Goal: Task Accomplishment & Management: Manage account settings

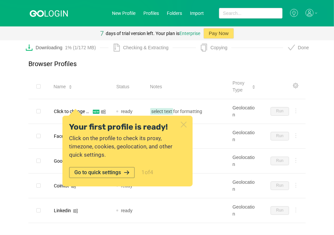
click at [182, 124] on icon at bounding box center [183, 124] width 9 height 9
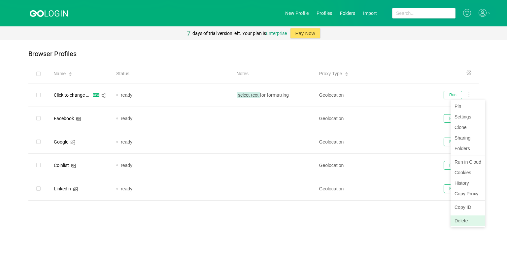
click at [334, 219] on li "Delete" at bounding box center [468, 221] width 35 height 11
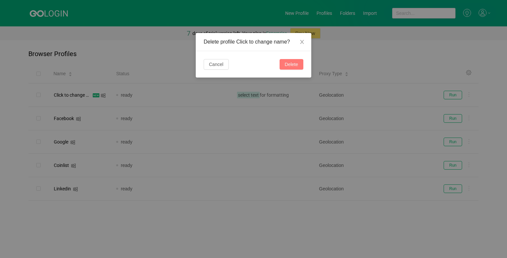
click at [291, 62] on button "Delete" at bounding box center [292, 64] width 24 height 11
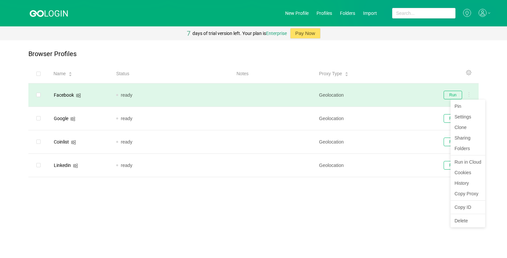
click at [334, 95] on icon at bounding box center [469, 94] width 1 height 5
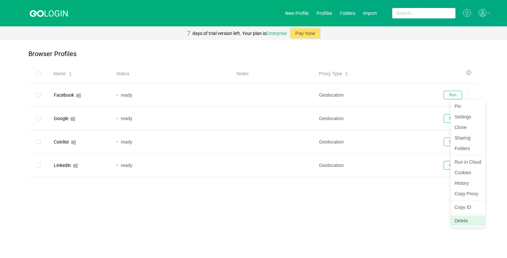
click at [334, 218] on li "Delete" at bounding box center [468, 221] width 35 height 11
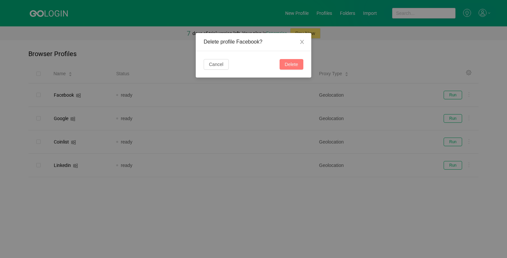
click at [300, 66] on button "Delete" at bounding box center [292, 64] width 24 height 11
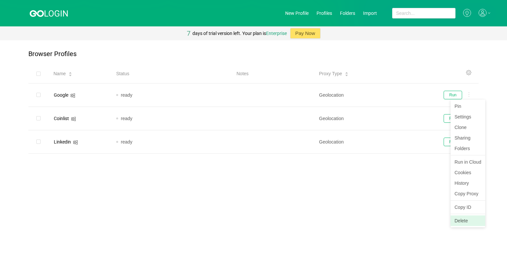
click at [334, 218] on li "Delete" at bounding box center [468, 221] width 35 height 11
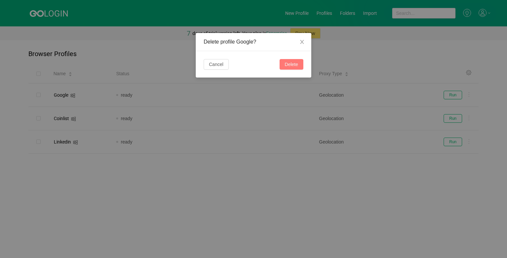
click at [294, 65] on button "Delete" at bounding box center [292, 64] width 24 height 11
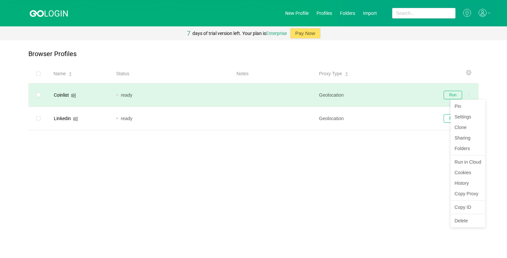
click at [334, 95] on div at bounding box center [467, 95] width 7 height 7
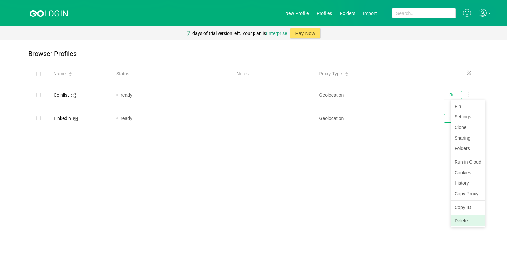
click at [334, 219] on li "Delete" at bounding box center [468, 221] width 35 height 11
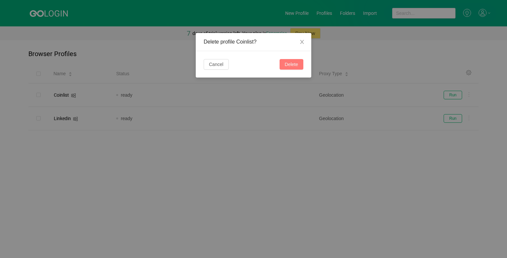
click at [294, 64] on button "Delete" at bounding box center [292, 64] width 24 height 11
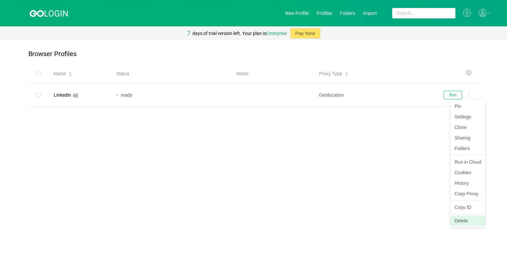
click at [334, 220] on li "Delete" at bounding box center [468, 221] width 35 height 11
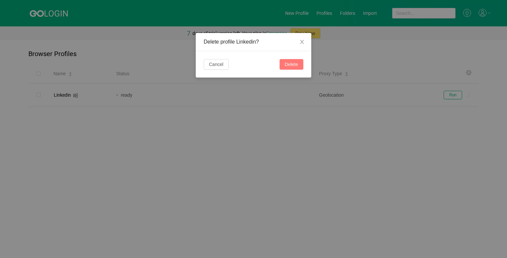
click at [289, 67] on button "Delete" at bounding box center [292, 64] width 24 height 11
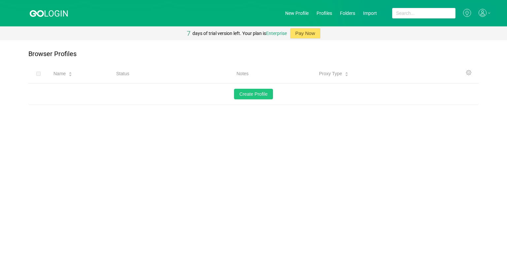
click at [250, 92] on button "Create Profile" at bounding box center [253, 94] width 39 height 11
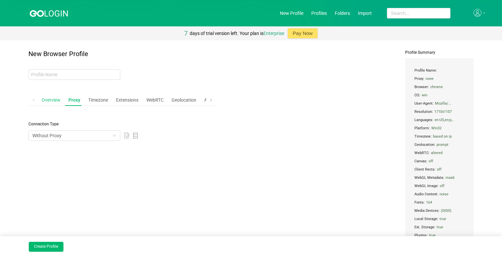
click at [56, 98] on div "Overview" at bounding box center [51, 100] width 24 height 12
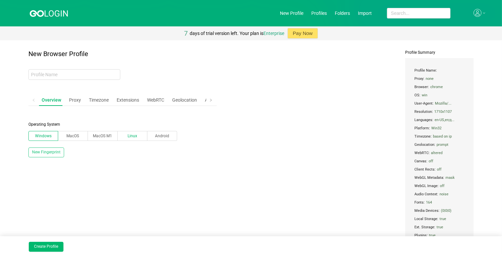
click at [129, 134] on span "Linux" at bounding box center [133, 136] width 10 height 5
click at [123, 137] on input "Linux" at bounding box center [123, 137] width 0 height 0
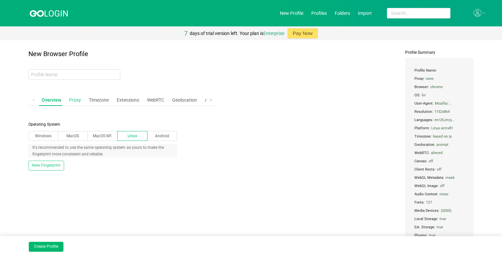
click at [76, 99] on div "Proxy" at bounding box center [74, 100] width 17 height 12
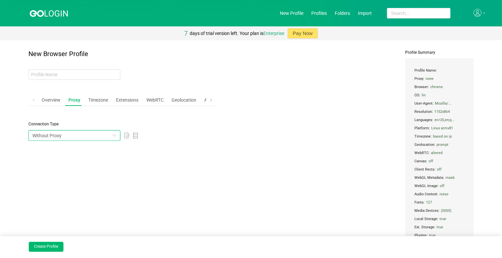
click at [82, 136] on div "Without Proxy" at bounding box center [72, 136] width 80 height 10
click at [196, 130] on div "Without Proxy" at bounding box center [122, 135] width 188 height 11
click at [87, 138] on div "Without Proxy" at bounding box center [72, 136] width 80 height 10
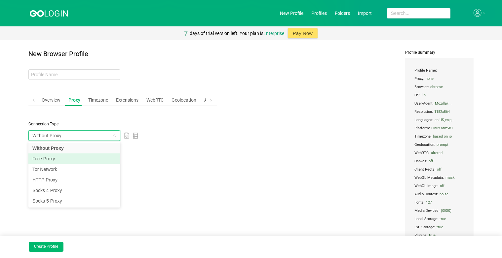
click at [72, 160] on li "Free Proxy" at bounding box center [74, 159] width 92 height 11
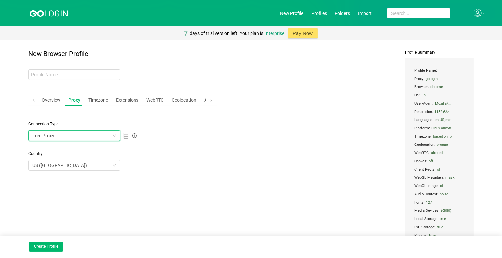
click at [190, 140] on div "Free Proxy" at bounding box center [122, 135] width 188 height 11
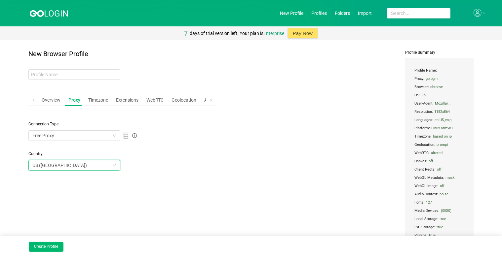
click at [87, 168] on div "US ( [GEOGRAPHIC_DATA] )" at bounding box center [72, 166] width 80 height 10
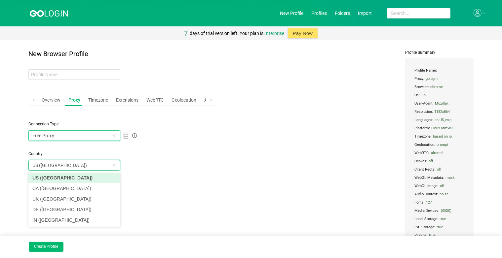
click at [77, 136] on div "Free Proxy" at bounding box center [72, 136] width 80 height 10
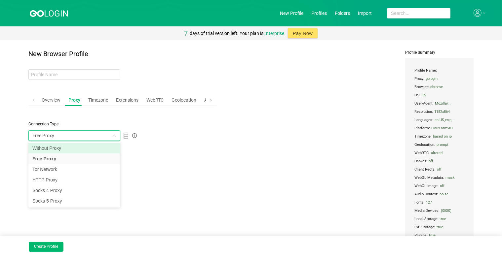
click at [71, 149] on li "Without Proxy" at bounding box center [74, 148] width 92 height 11
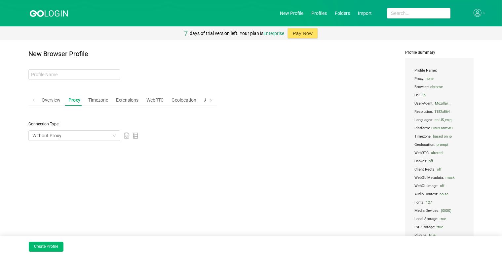
click at [159, 149] on div "New Browser Profile Overview Proxy Timezone Extensions WebRTC Geolocation Advan…" at bounding box center [122, 162] width 188 height 224
click at [97, 102] on div "Timezone" at bounding box center [98, 100] width 25 height 12
click at [122, 102] on div "Extensions" at bounding box center [129, 100] width 28 height 12
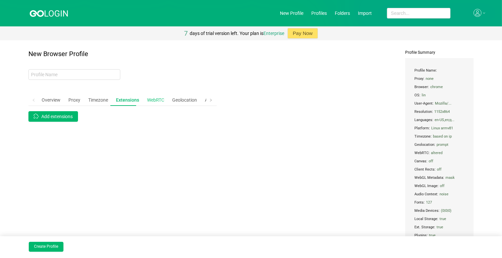
click at [151, 99] on div "WebRTC" at bounding box center [155, 100] width 22 height 12
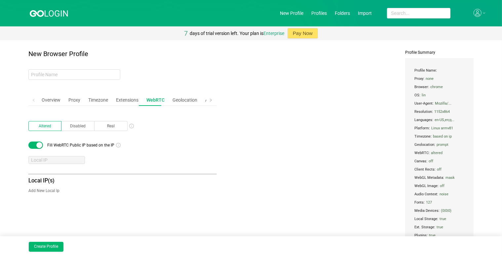
click at [32, 145] on button "button" at bounding box center [35, 145] width 15 height 7
click at [171, 99] on div "Geolocation" at bounding box center [185, 100] width 30 height 12
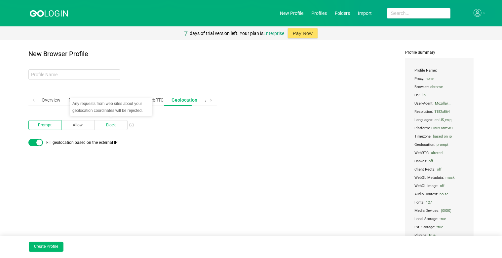
click at [114, 126] on span "Block" at bounding box center [111, 125] width 10 height 5
click at [99, 127] on input "Block" at bounding box center [99, 127] width 0 height 0
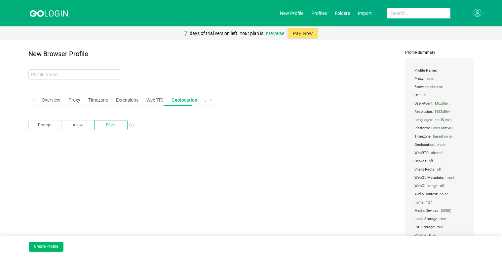
click at [202, 101] on div "Advanced" at bounding box center [215, 100] width 26 height 12
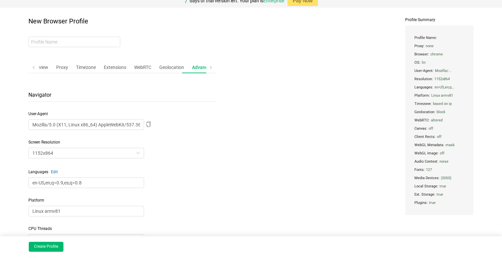
scroll to position [33, 0]
click at [103, 152] on div "1152x864" at bounding box center [83, 153] width 103 height 10
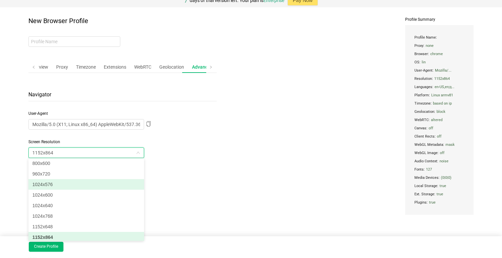
scroll to position [1, 0]
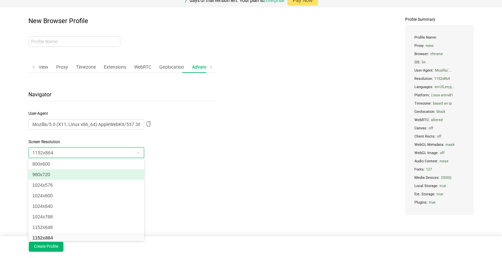
click at [83, 176] on li "960x720" at bounding box center [86, 174] width 116 height 11
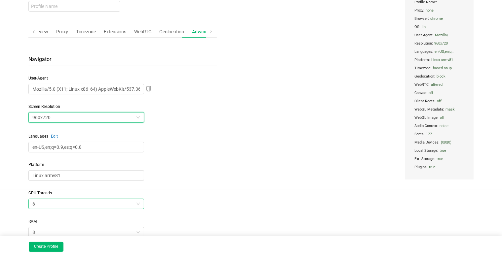
scroll to position [99, 0]
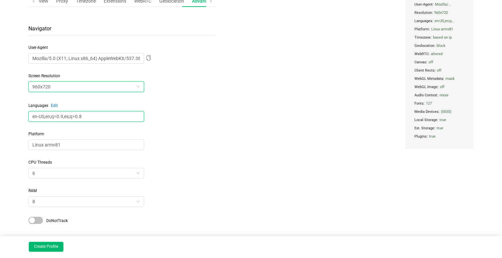
click at [103, 119] on input "en-US,en;q=0.9,es;q=0.8" at bounding box center [86, 116] width 116 height 11
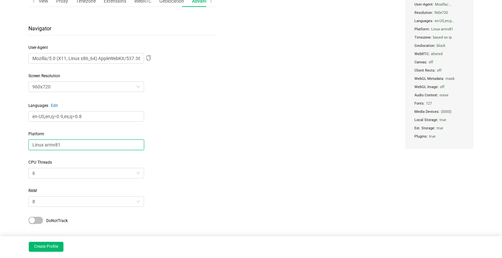
click at [70, 145] on input "Linux armv81" at bounding box center [86, 145] width 116 height 11
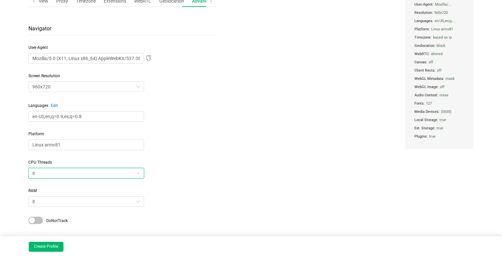
click at [62, 170] on div "6" at bounding box center [83, 173] width 103 height 10
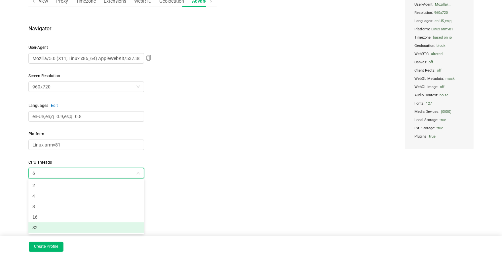
click at [48, 228] on li "32" at bounding box center [86, 228] width 116 height 11
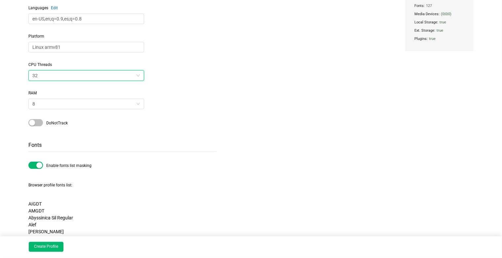
scroll to position [198, 0]
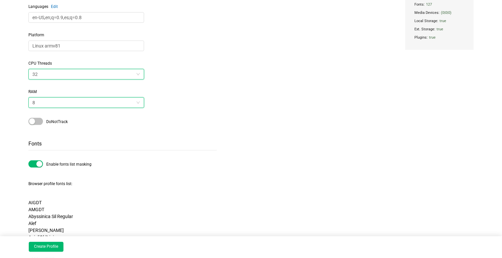
click at [55, 103] on div "8" at bounding box center [83, 103] width 103 height 10
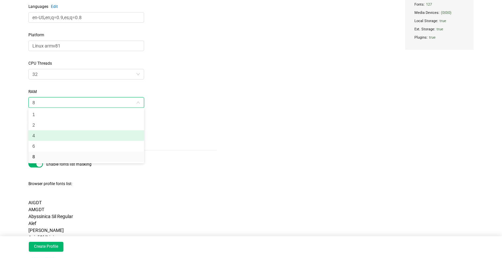
click at [48, 135] on li "4" at bounding box center [86, 135] width 116 height 11
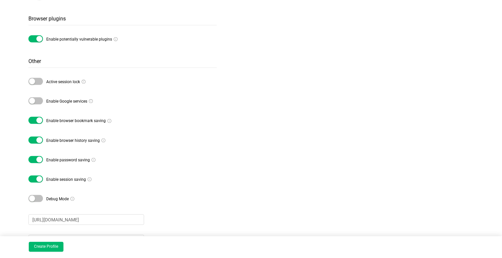
scroll to position [877, 0]
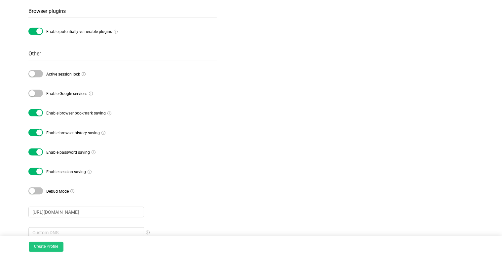
click at [48, 235] on button "Create Profile" at bounding box center [46, 247] width 35 height 10
type input "still-brook"
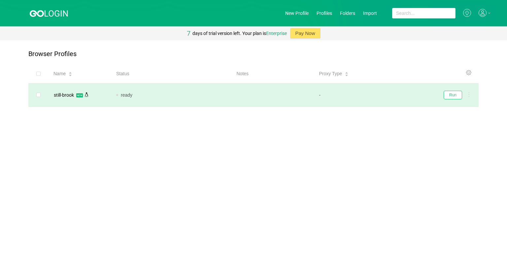
click at [334, 95] on button "Run" at bounding box center [453, 95] width 18 height 9
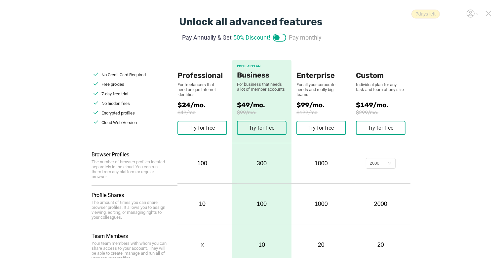
click at [334, 14] on icon at bounding box center [488, 14] width 6 height 6
